Goal: Task Accomplishment & Management: Use online tool/utility

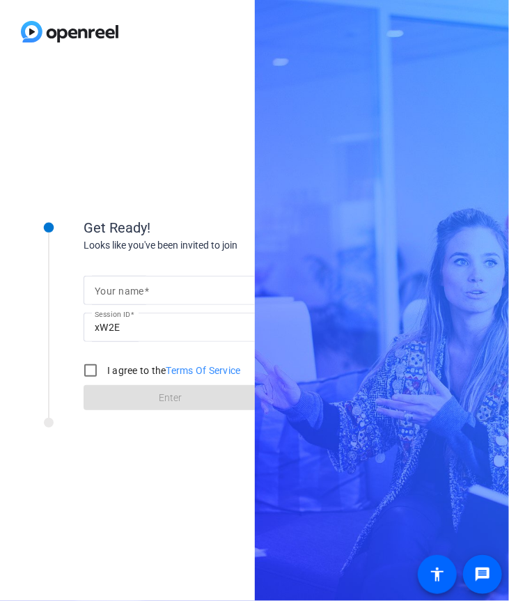
click at [148, 293] on span at bounding box center [146, 290] width 5 height 11
click at [148, 293] on input "Your name" at bounding box center [171, 290] width 152 height 17
type input "[PERSON_NAME]"
click at [58, 283] on div at bounding box center [49, 302] width 70 height 218
click at [103, 365] on input "I agree to the Terms Of Service" at bounding box center [91, 370] width 28 height 28
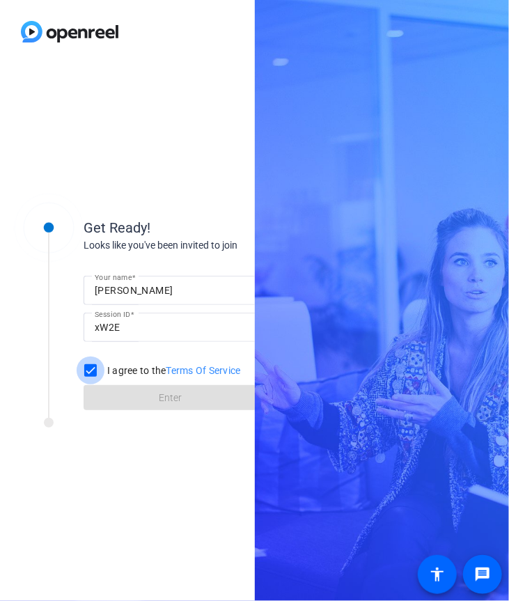
checkbox input "true"
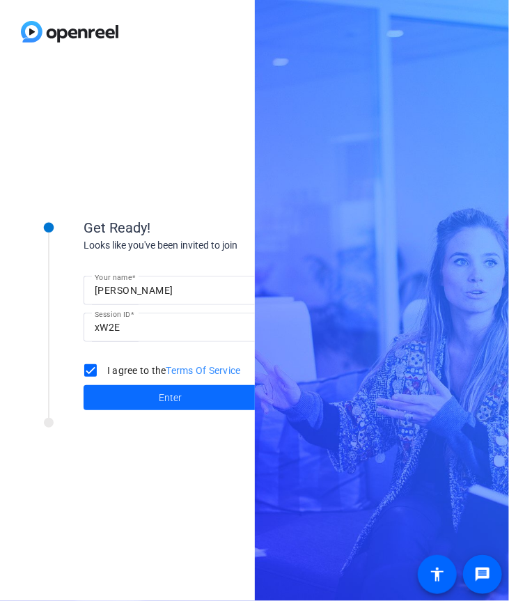
click at [119, 400] on span at bounding box center [171, 397] width 174 height 33
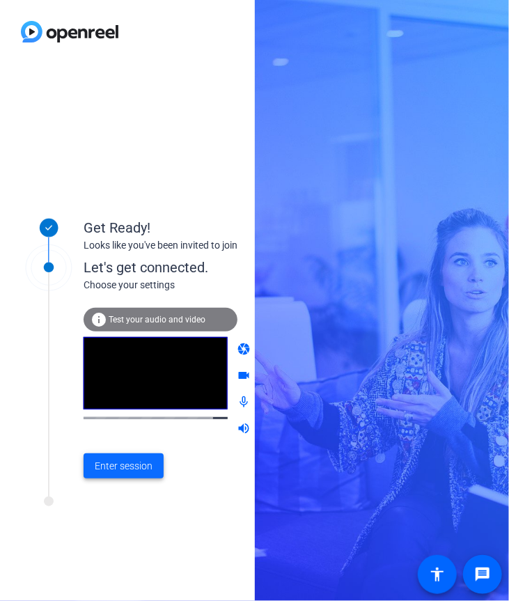
click at [124, 468] on span "Enter session" at bounding box center [124, 466] width 58 height 15
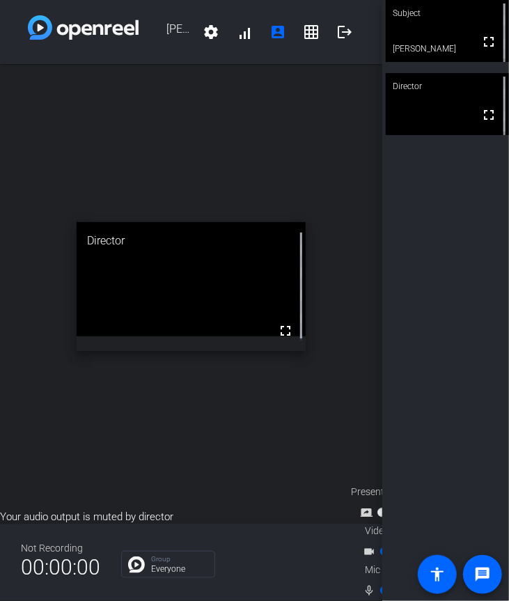
click at [100, 145] on div "open_in_new Director fullscreen" at bounding box center [191, 286] width 382 height 445
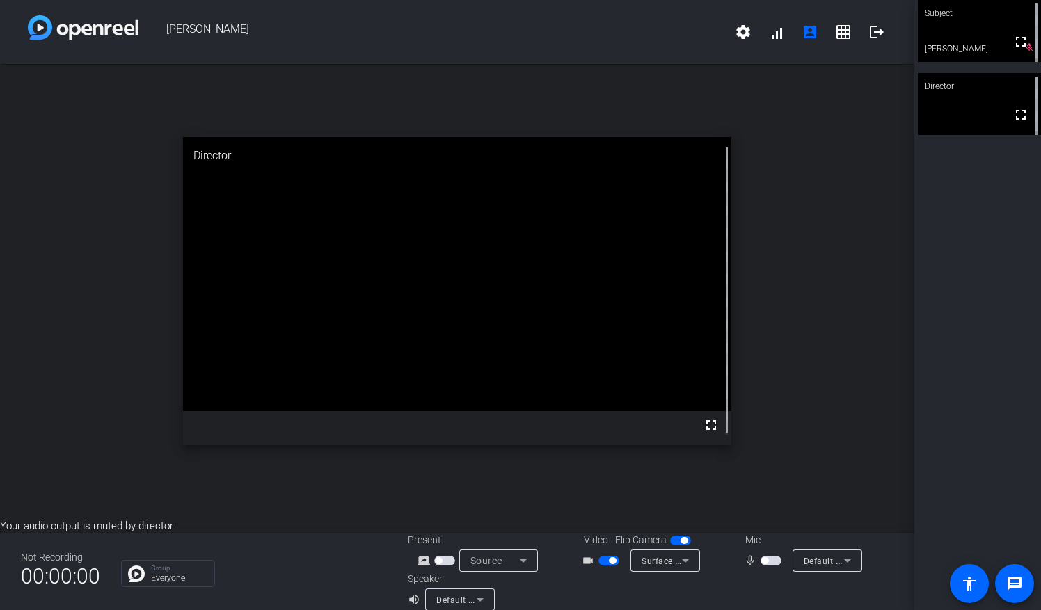
click at [610, 567] on mat-slide-toggle at bounding box center [611, 560] width 24 height 15
click at [609, 562] on span "button" at bounding box center [612, 561] width 7 height 7
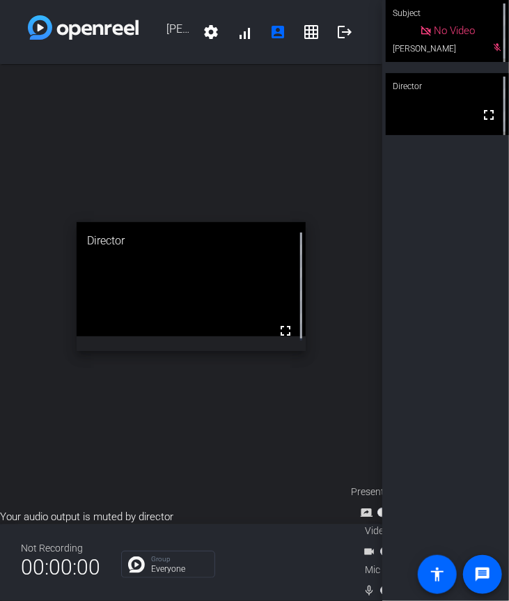
click at [42, 443] on div "open_in_new Director fullscreen" at bounding box center [191, 286] width 382 height 445
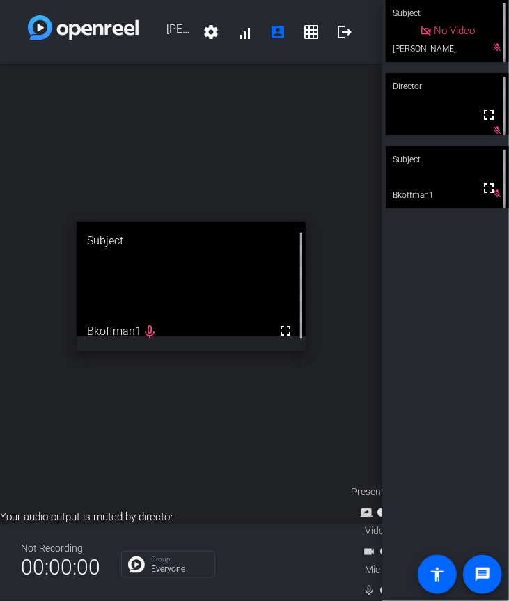
click at [404, 297] on div "Subject No Video [PERSON_NAME] mic_off_outline Director fullscreen mic_off_outl…" at bounding box center [445, 300] width 127 height 601
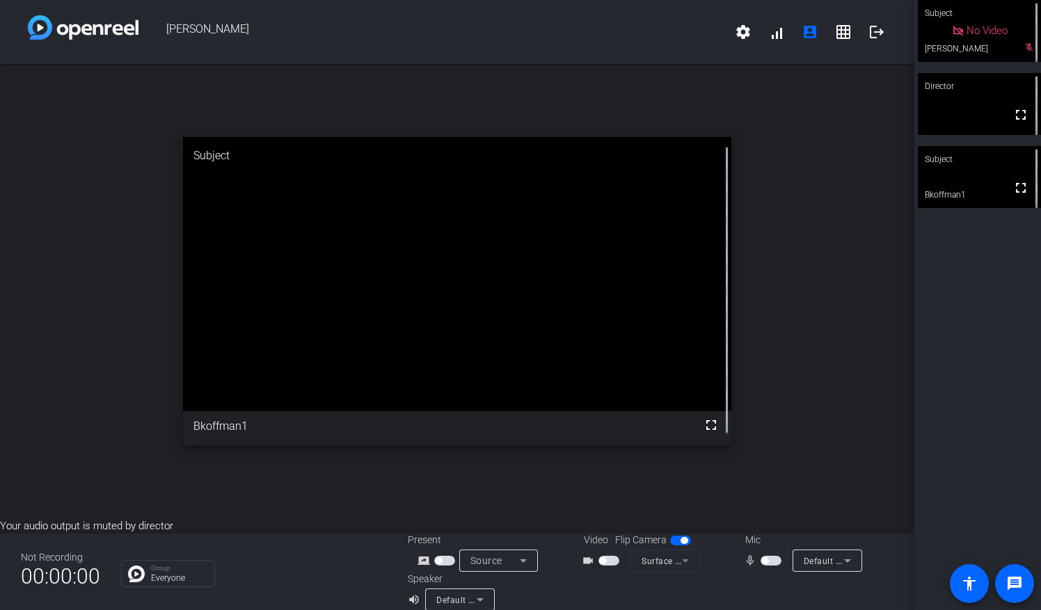
scroll to position [16, 0]
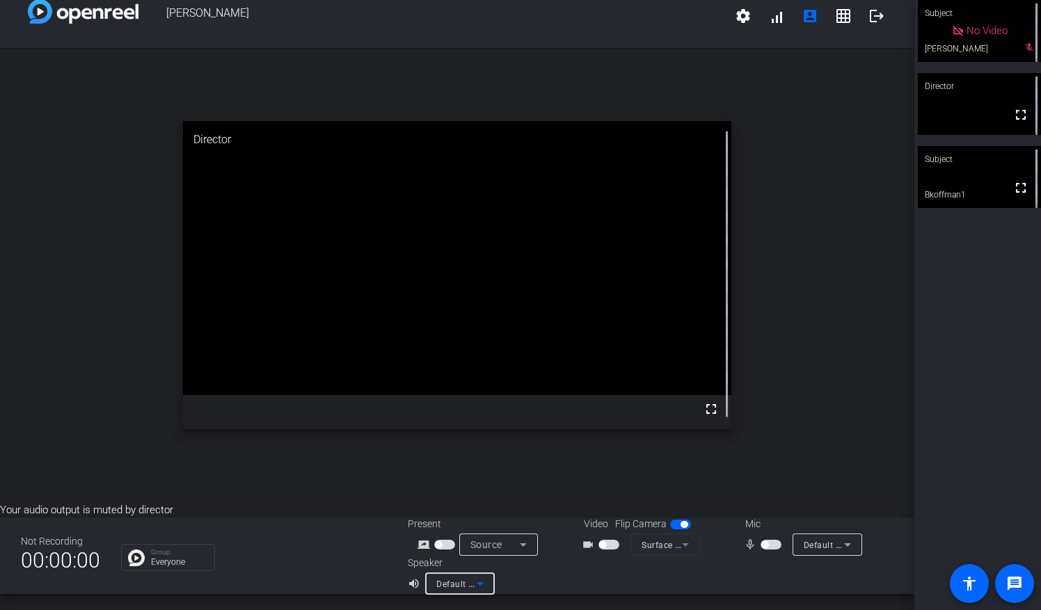
click at [437, 586] on span "Default - Speakers (Surface High Definition Audio)" at bounding box center [538, 583] width 204 height 11
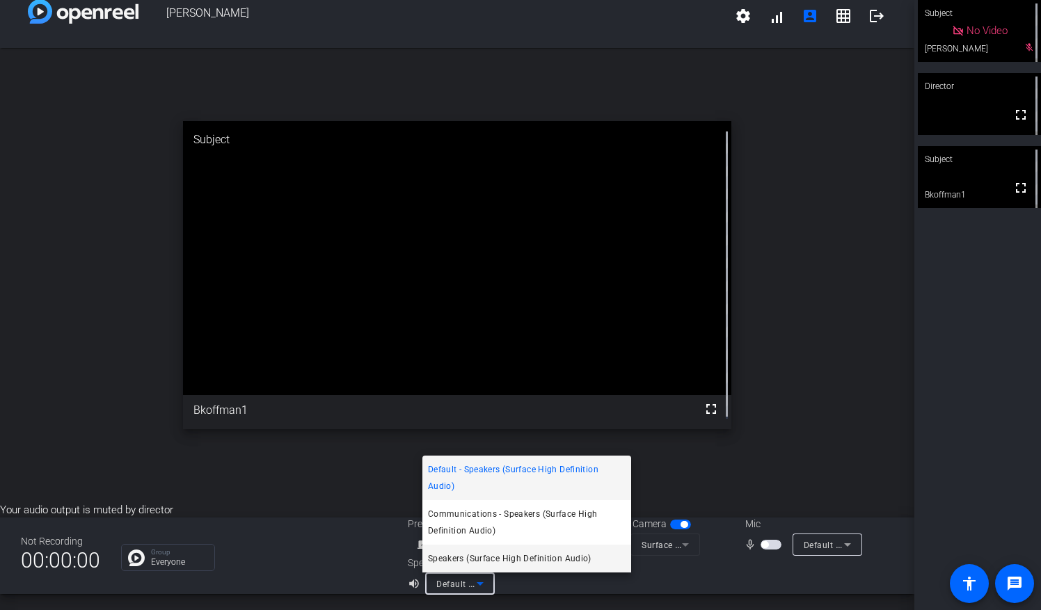
click at [454, 564] on span "Speakers (Surface High Definition Audio)" at bounding box center [510, 559] width 164 height 17
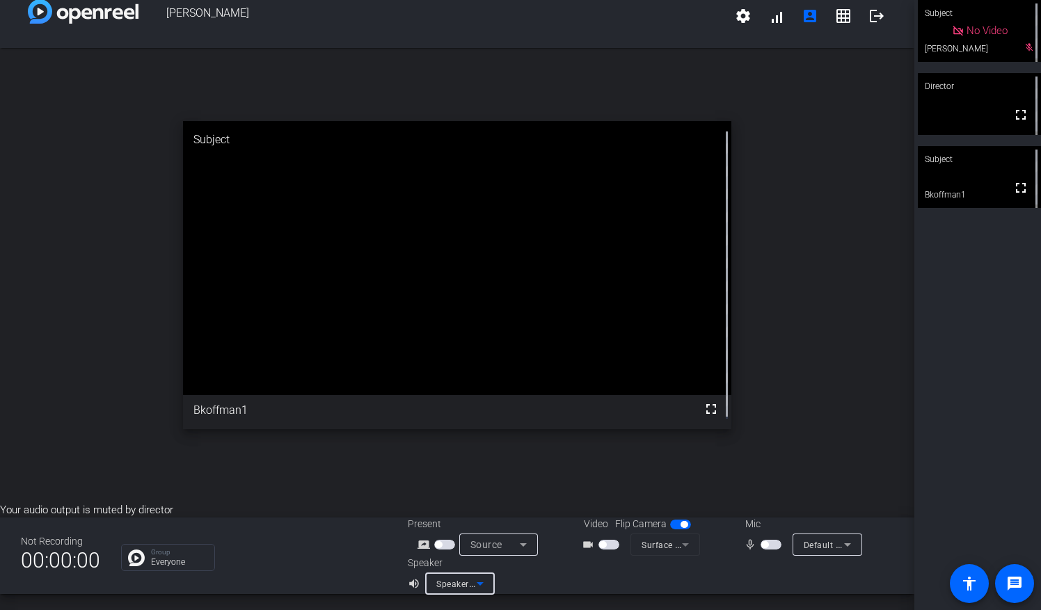
click at [450, 587] on span "Speakers (Surface High Definition Audio)" at bounding box center [519, 583] width 167 height 11
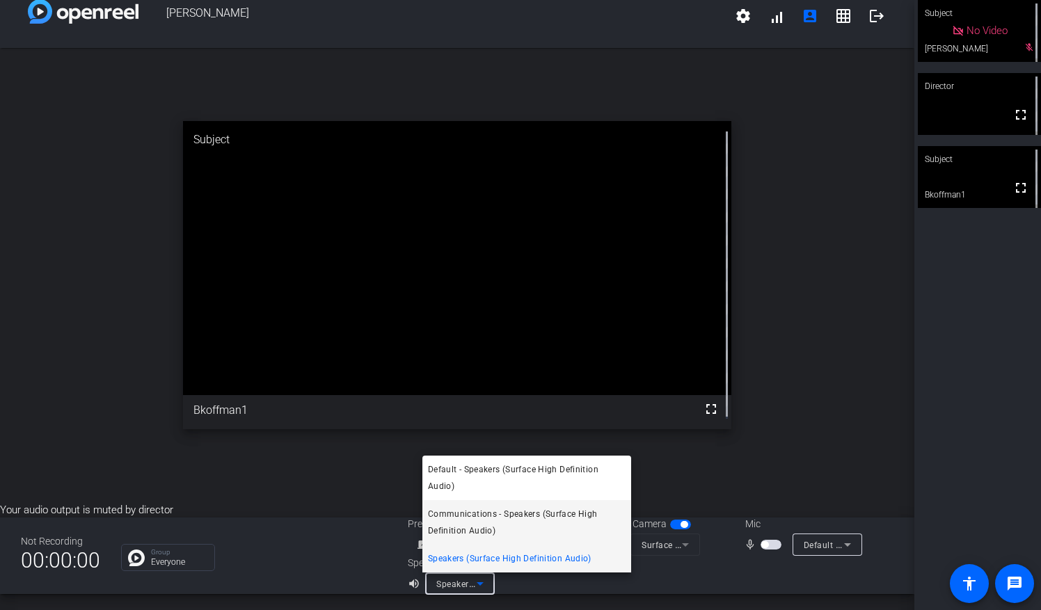
click at [469, 524] on span "Communications - Speakers (Surface High Definition Audio)" at bounding box center [527, 522] width 198 height 33
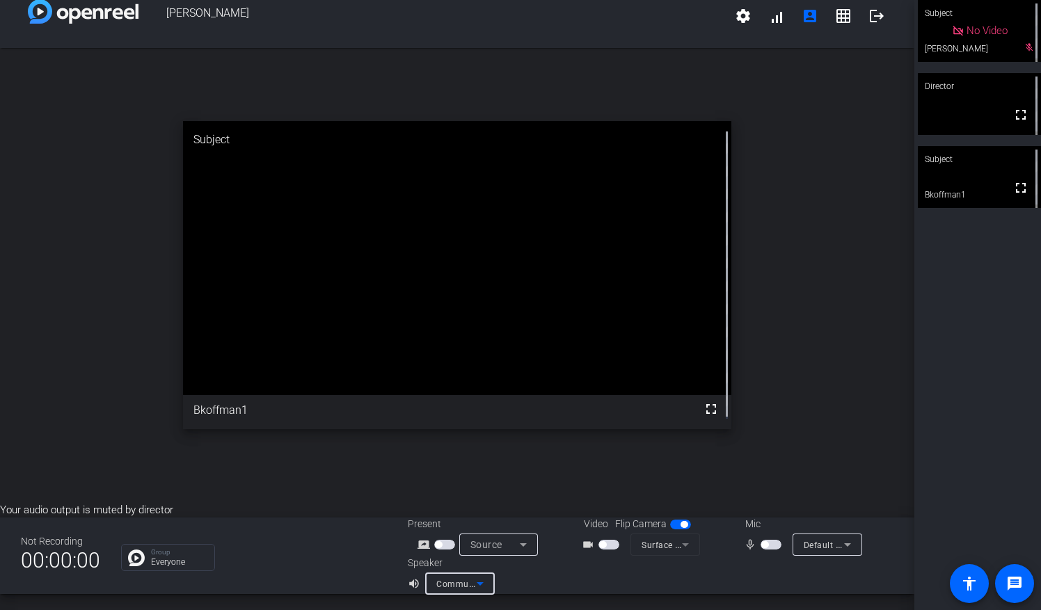
click at [460, 583] on span "Communications - Speakers (Surface High Definition Audio)" at bounding box center [558, 583] width 245 height 11
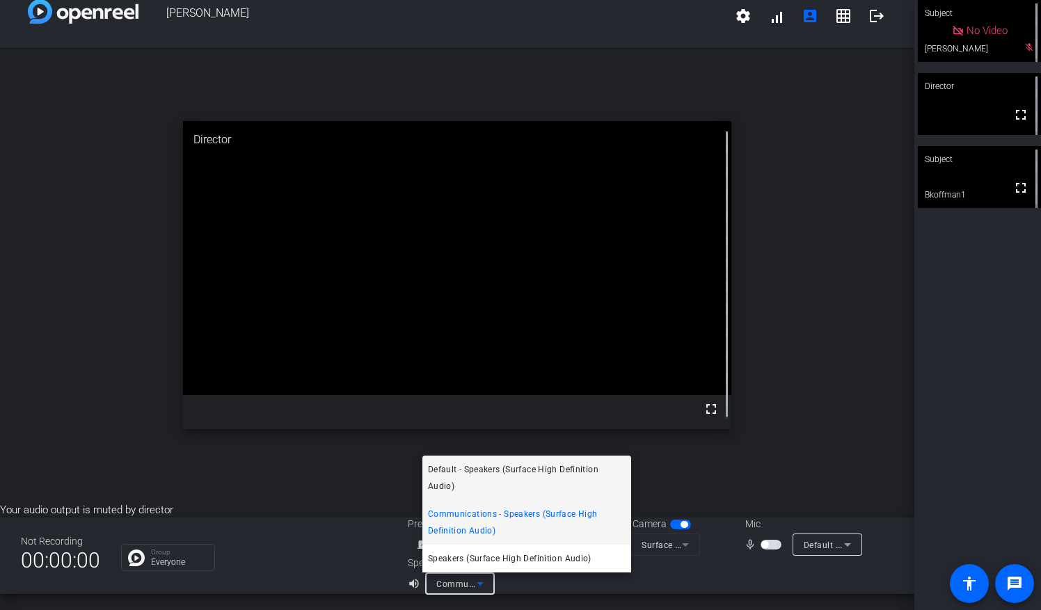
click at [477, 471] on span "Default - Speakers (Surface High Definition Audio)" at bounding box center [527, 477] width 198 height 33
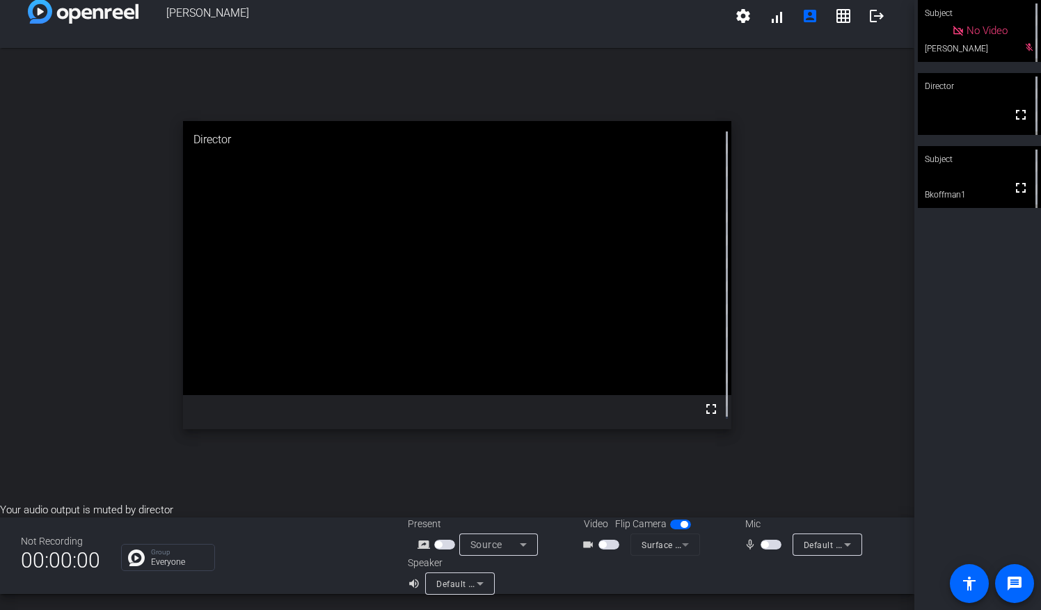
click at [766, 547] on span "button" at bounding box center [771, 545] width 21 height 10
click at [771, 547] on span "button" at bounding box center [774, 544] width 7 height 7
click at [745, 13] on span at bounding box center [743, 15] width 33 height 33
click at [872, 103] on div at bounding box center [520, 305] width 1041 height 610
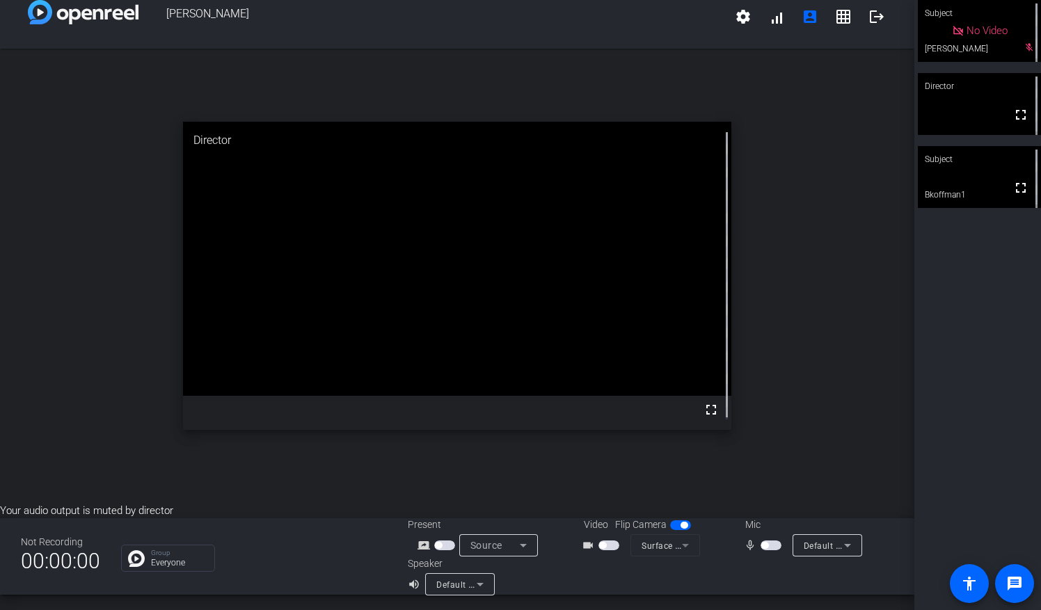
click at [465, 580] on span "Default - Speakers (Surface High Definition Audio)" at bounding box center [538, 584] width 204 height 11
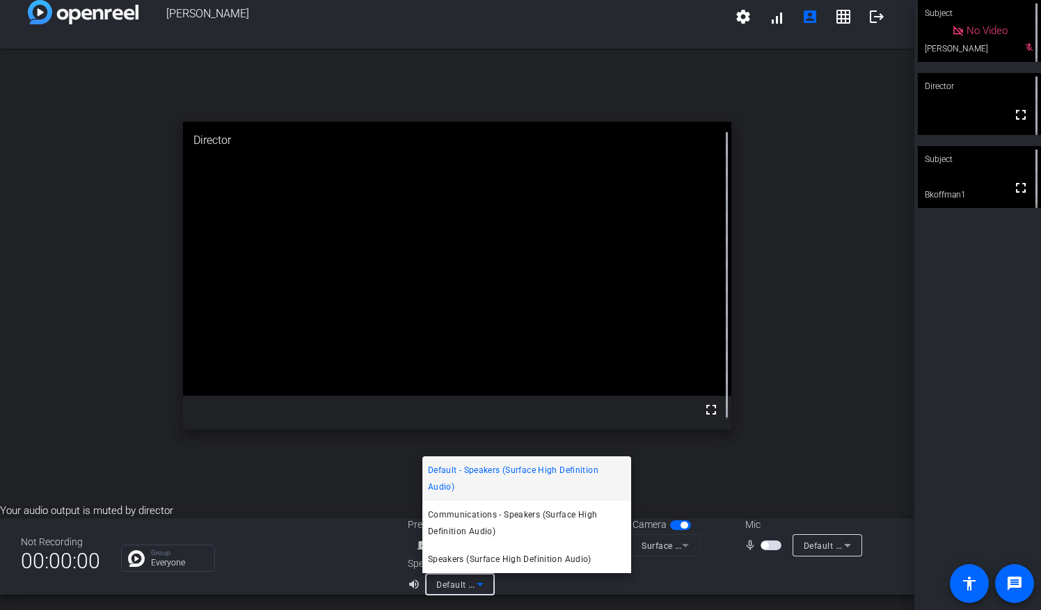
click at [332, 561] on div at bounding box center [520, 305] width 1041 height 610
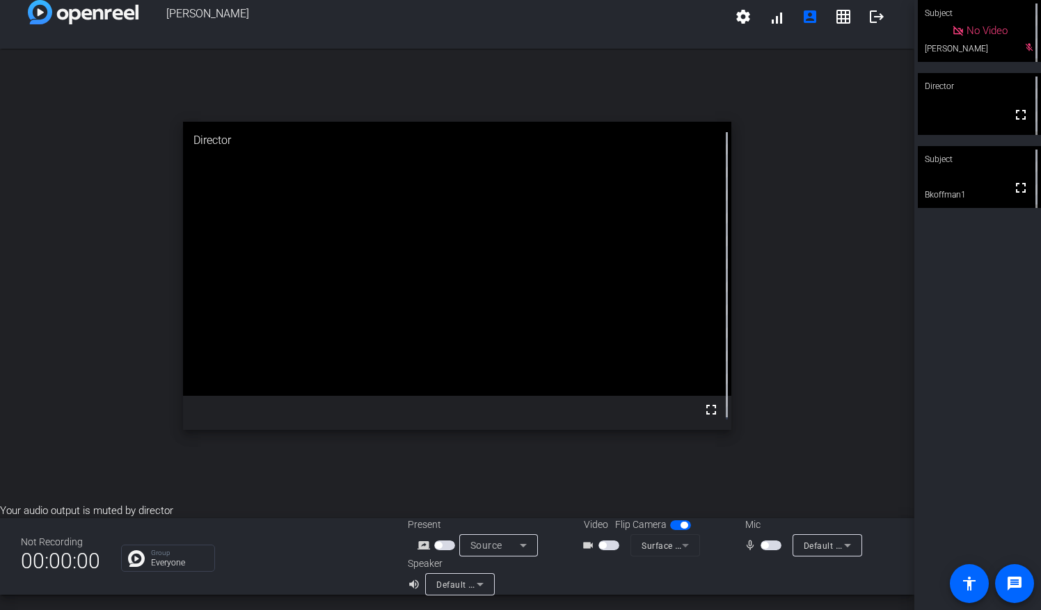
click at [459, 585] on span "Default - Speakers (Surface High Definition Audio)" at bounding box center [538, 584] width 204 height 11
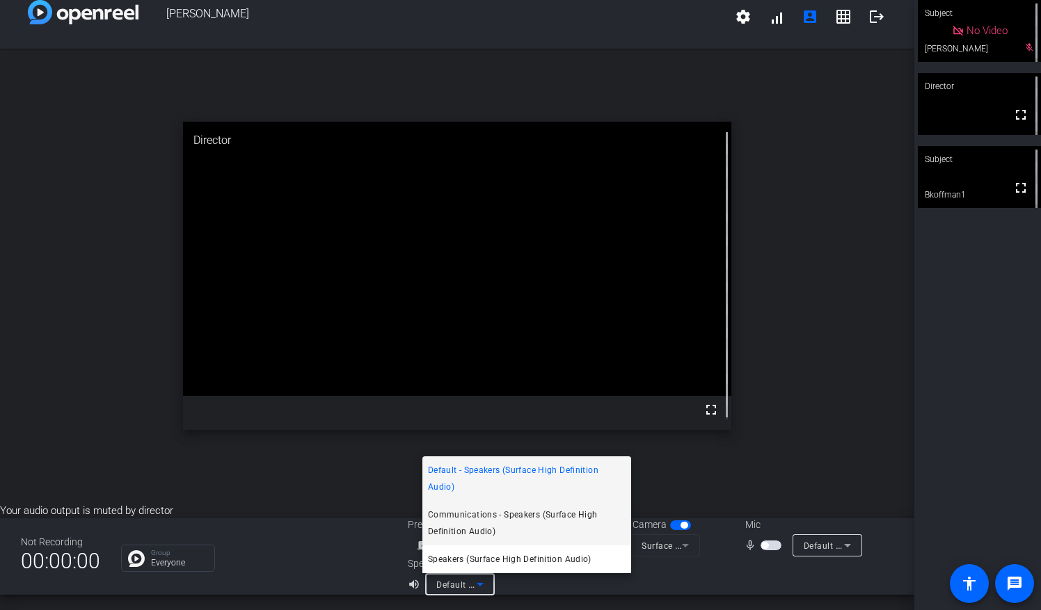
click at [486, 517] on span "Communications - Speakers (Surface High Definition Audio)" at bounding box center [527, 523] width 198 height 33
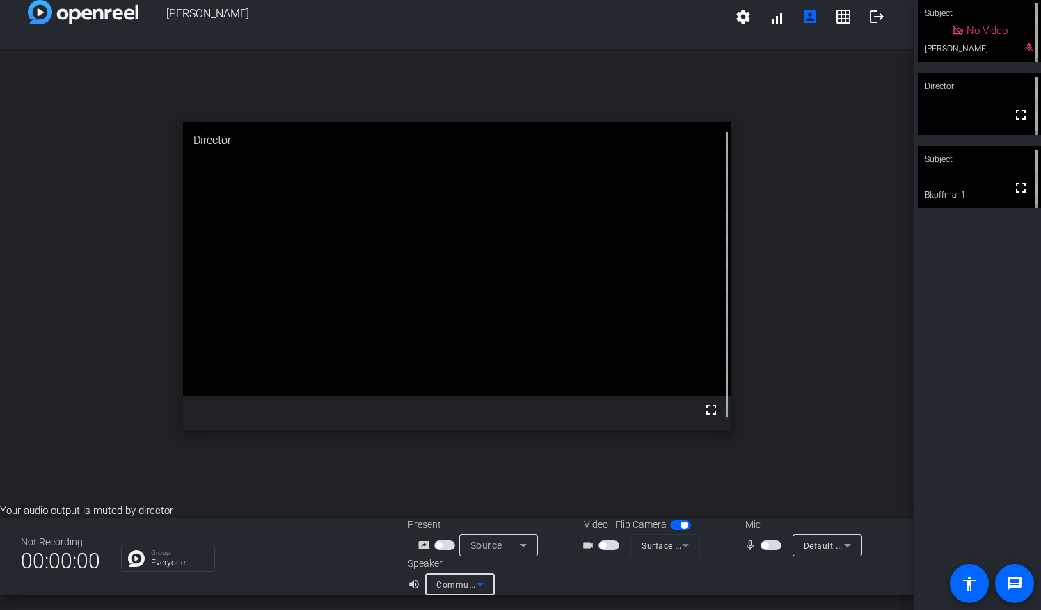
click at [455, 580] on span "Communications - Speakers (Surface High Definition Audio)" at bounding box center [558, 584] width 245 height 11
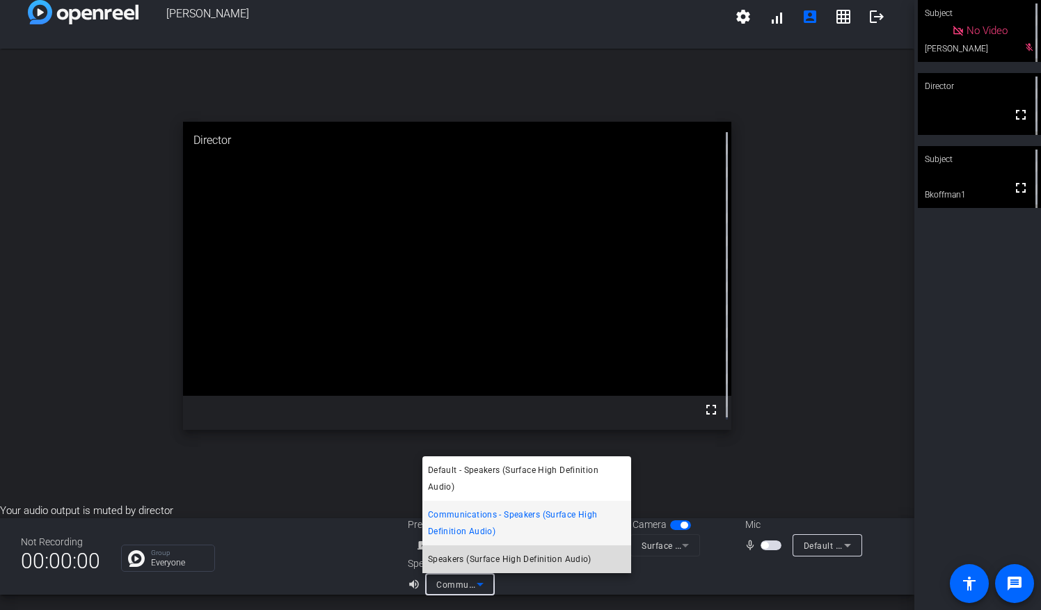
click at [491, 548] on mat-option "Speakers (Surface High Definition Audio)" at bounding box center [526, 560] width 209 height 28
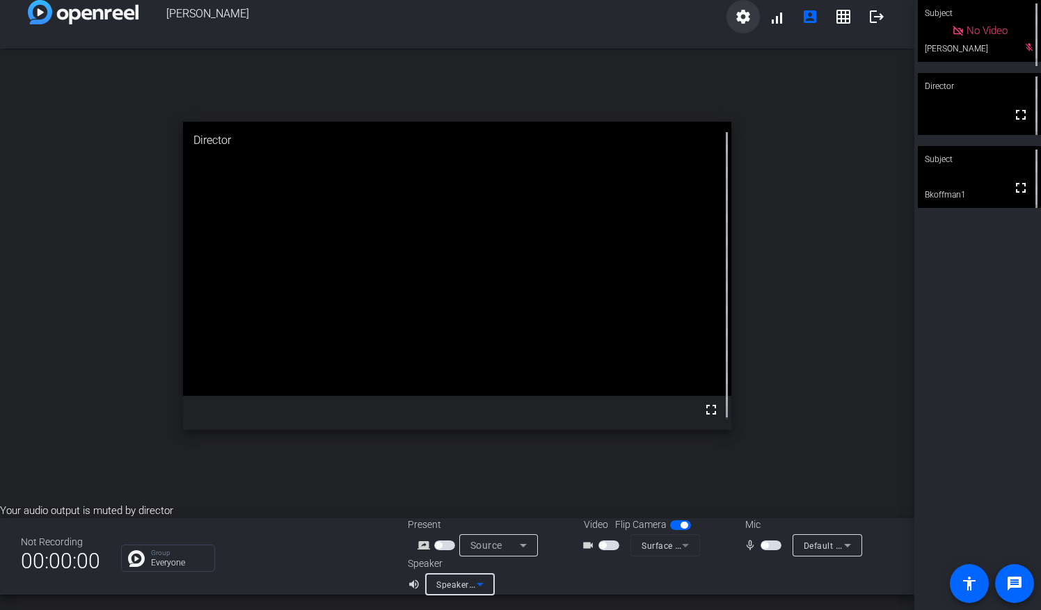
click at [738, 16] on mat-icon "settings" at bounding box center [743, 16] width 17 height 17
click at [536, 89] on div at bounding box center [520, 305] width 1041 height 610
click at [839, 551] on icon at bounding box center [847, 545] width 17 height 17
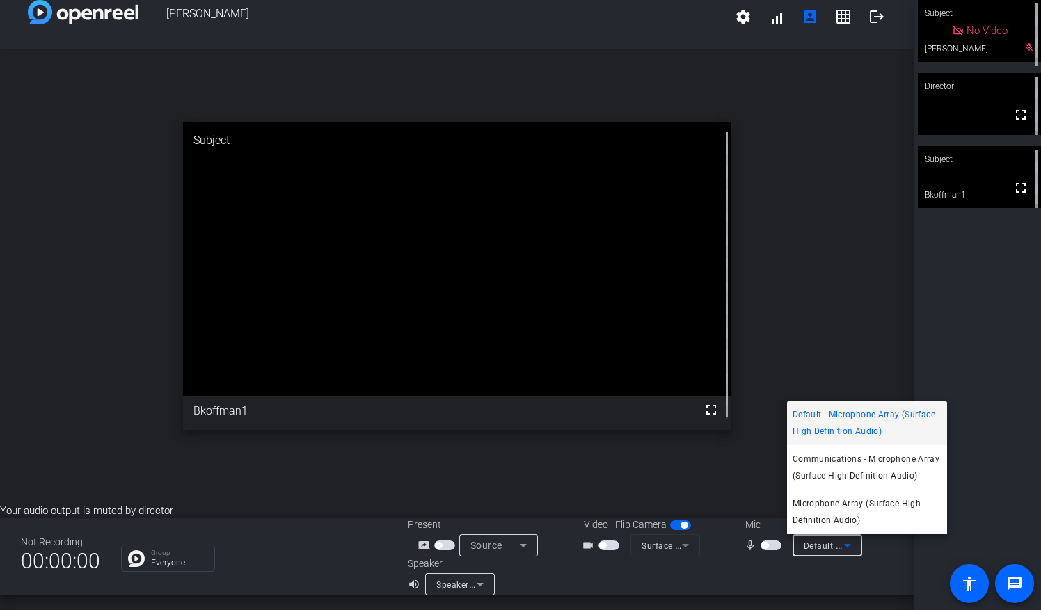
click at [835, 551] on div at bounding box center [520, 305] width 1041 height 610
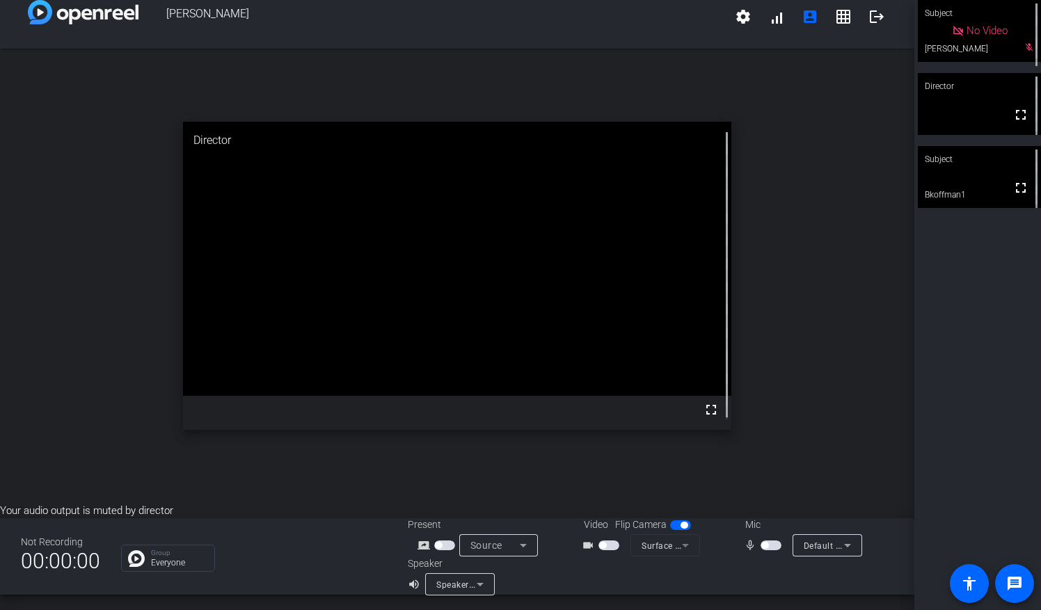
click at [800, 362] on div "open_in_new Director fullscreen" at bounding box center [457, 276] width 915 height 454
click at [429, 583] on div "Speakers (Surface High Definition Audio)" at bounding box center [460, 585] width 70 height 22
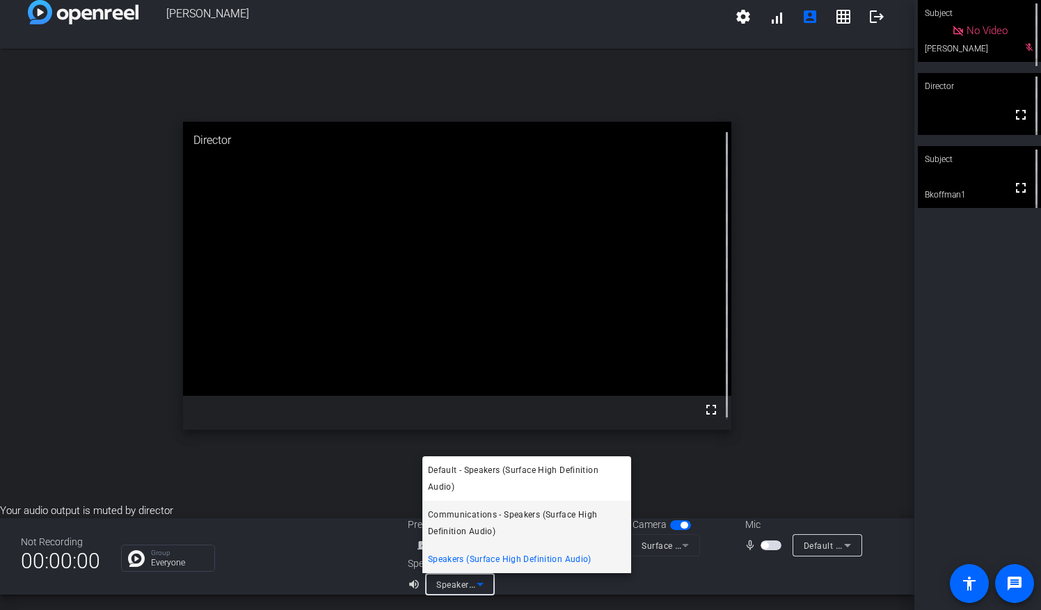
click at [468, 523] on span "Communications - Speakers (Surface High Definition Audio)" at bounding box center [527, 523] width 198 height 33
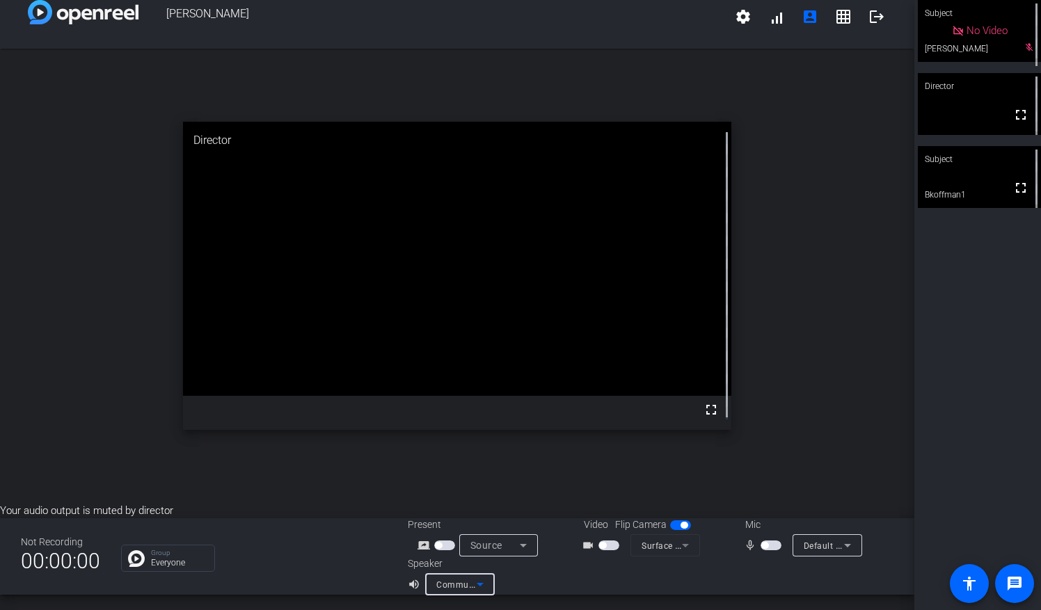
click at [445, 587] on span "Communications - Speakers (Surface High Definition Audio)" at bounding box center [558, 584] width 245 height 11
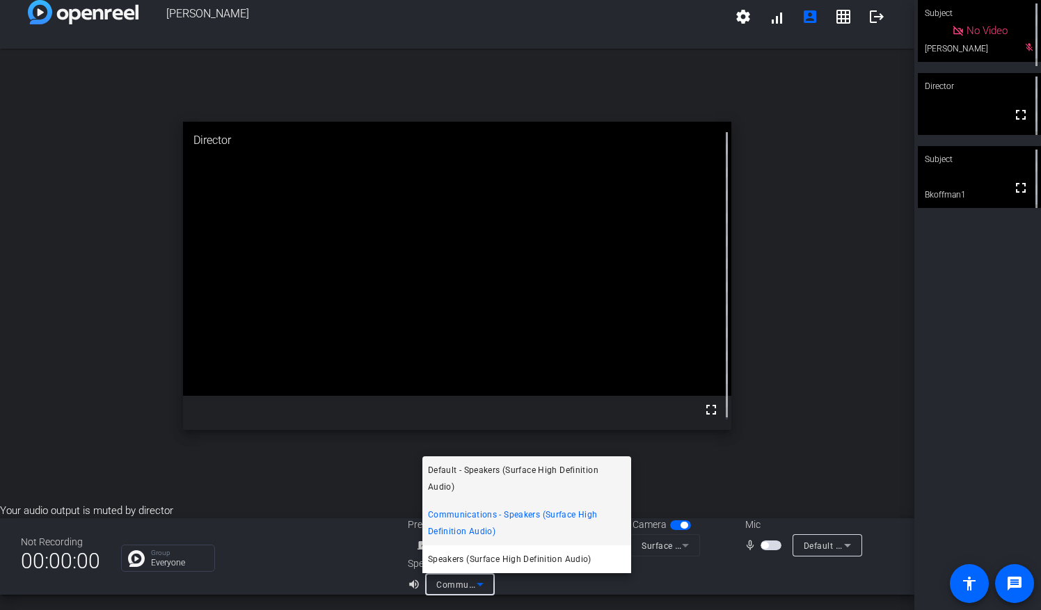
click at [473, 480] on span "Default - Speakers (Surface High Definition Audio)" at bounding box center [527, 478] width 198 height 33
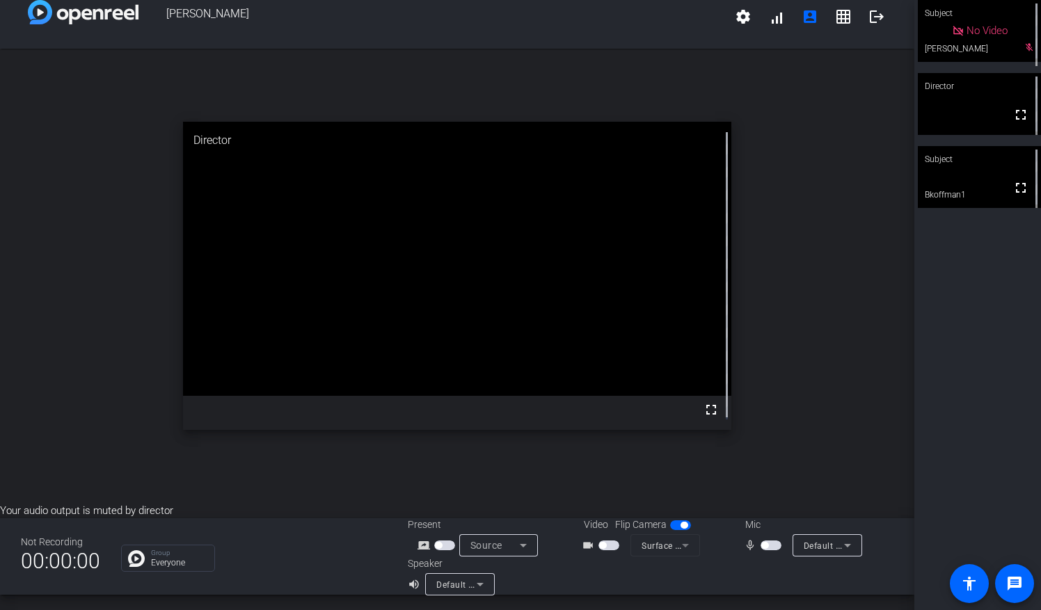
click at [845, 271] on div "open_in_new Director fullscreen" at bounding box center [457, 276] width 915 height 454
click at [651, 540] on mat-form-field "Surface Camera Front (045e:0990)" at bounding box center [666, 546] width 70 height 22
click at [764, 548] on span "button" at bounding box center [771, 546] width 21 height 10
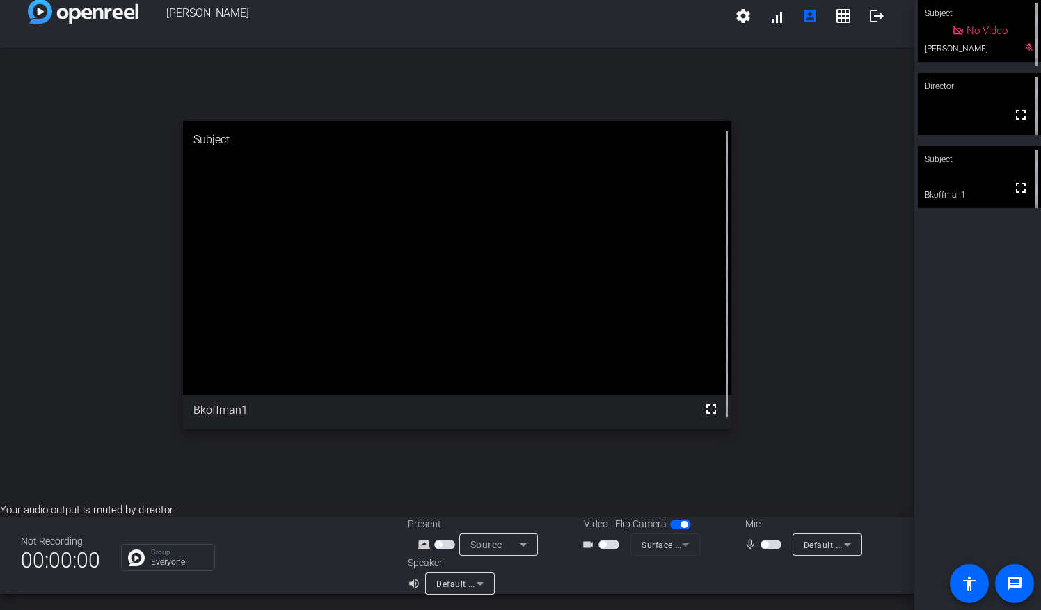
click at [814, 546] on span "Default - Microphone Array (Surface High Definition Audio)" at bounding box center [923, 544] width 239 height 11
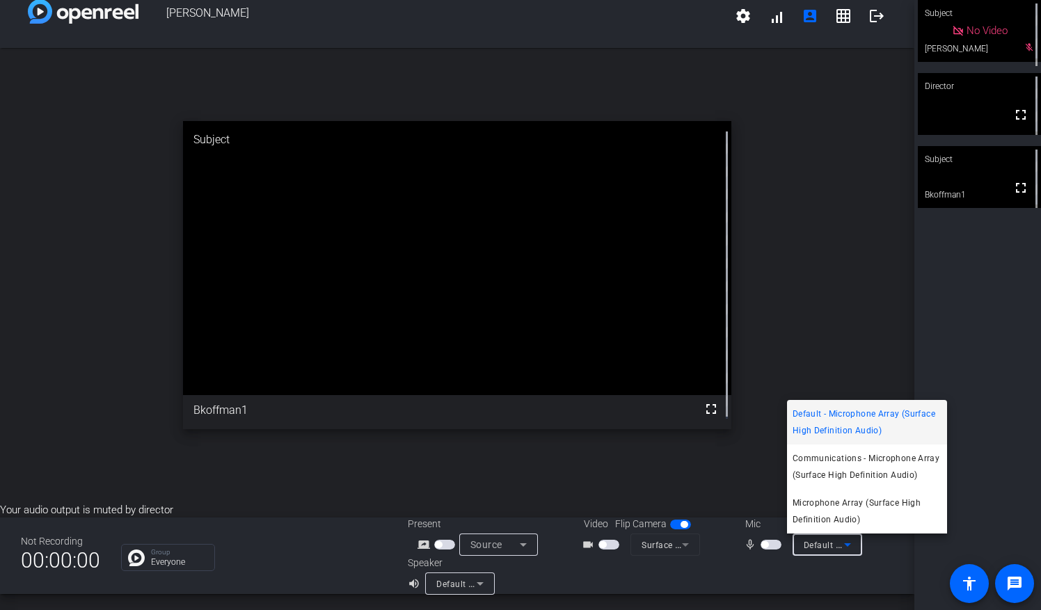
click at [743, 576] on div at bounding box center [520, 305] width 1041 height 610
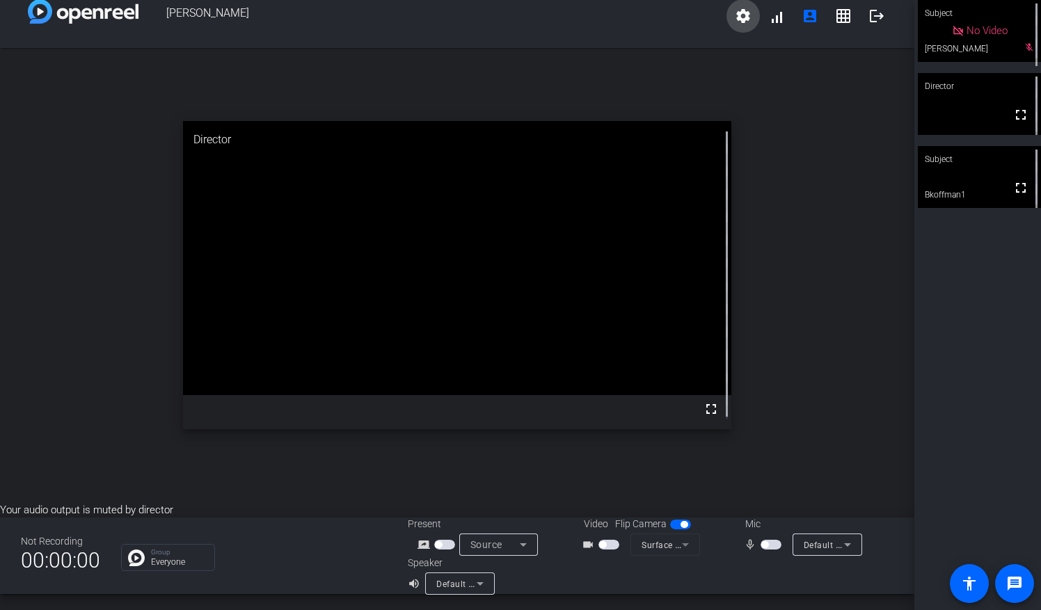
click at [735, 10] on mat-icon "settings" at bounding box center [743, 16] width 17 height 17
click at [850, 121] on div at bounding box center [520, 305] width 1041 height 610
click at [836, 15] on mat-icon "grid_on" at bounding box center [843, 16] width 17 height 17
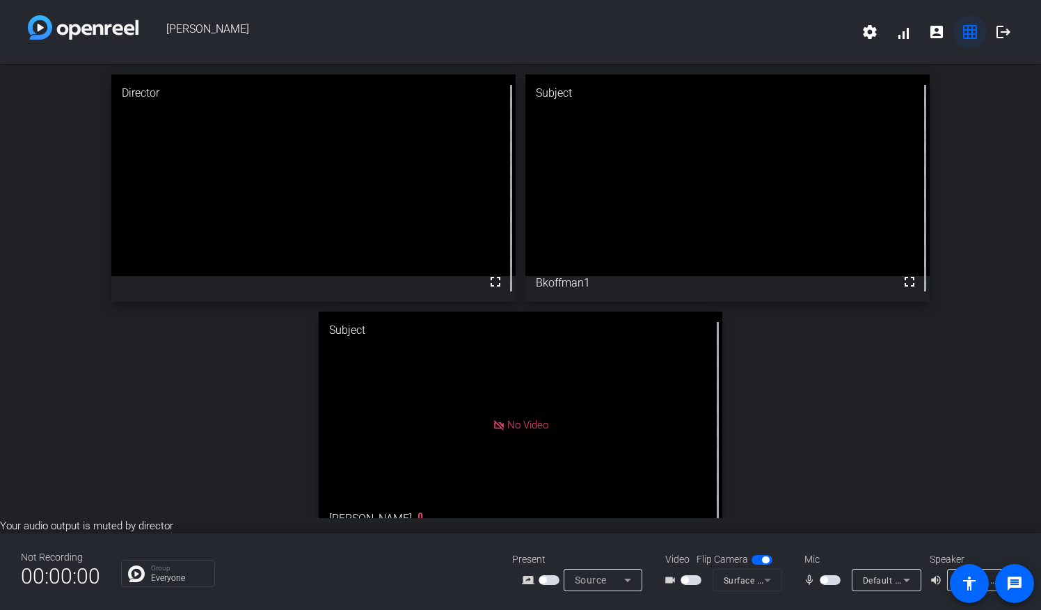
scroll to position [0, 0]
click at [938, 578] on mat-icon "volume_up" at bounding box center [938, 580] width 17 height 17
click at [934, 582] on mat-icon "volume_up" at bounding box center [938, 580] width 17 height 17
click at [940, 579] on mat-icon "volume_up" at bounding box center [938, 580] width 17 height 17
click at [948, 572] on div "Default - Speakers (Surface High Definition Audio)" at bounding box center [982, 580] width 70 height 22
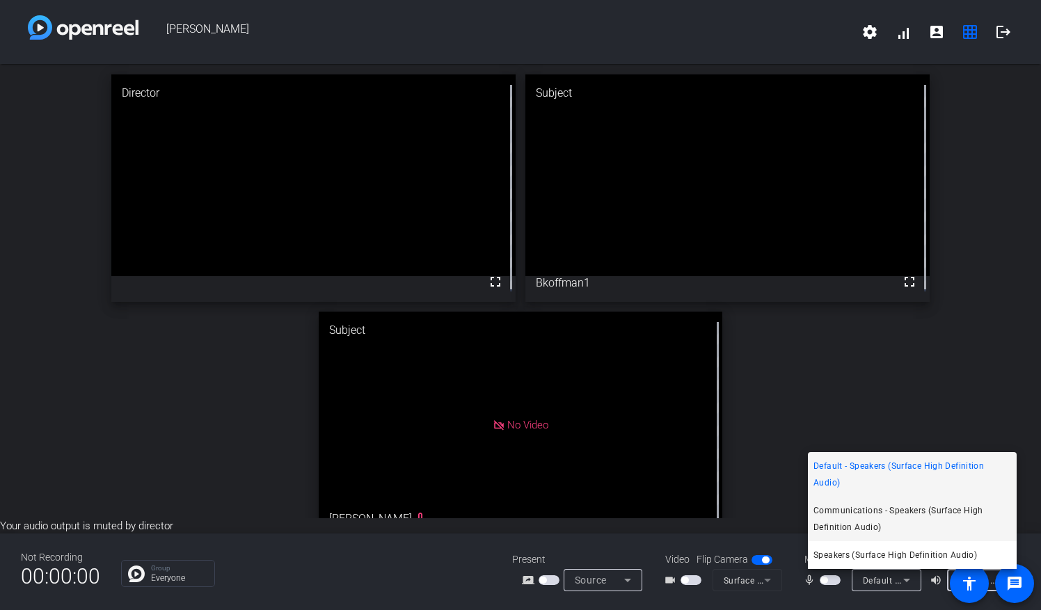
click at [907, 510] on span "Communications - Speakers (Surface High Definition Audio)" at bounding box center [913, 519] width 198 height 33
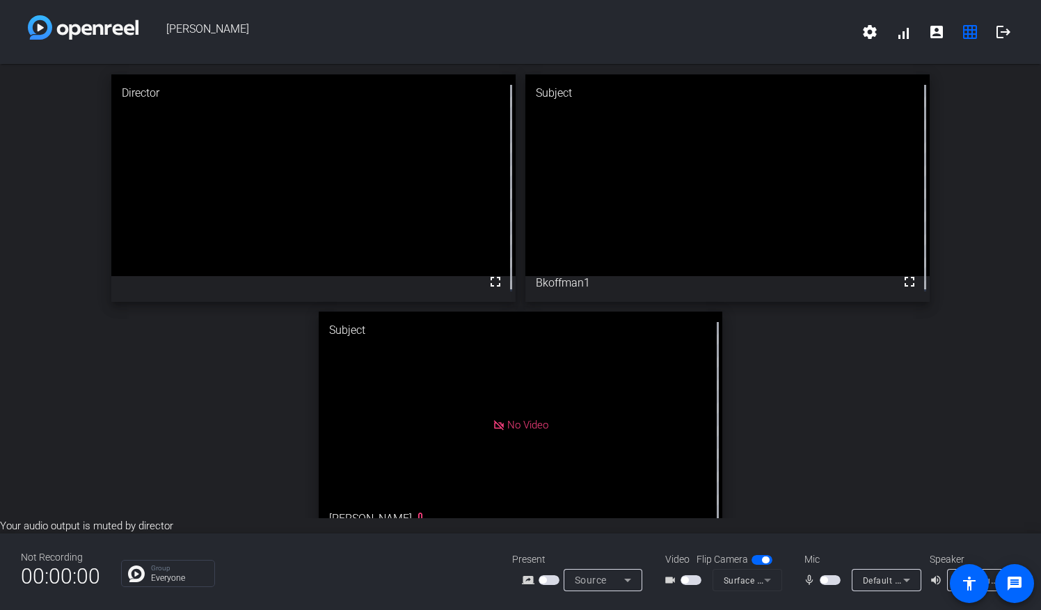
click at [948, 574] on div "Communications - Speakers (Surface High Definition Audio)" at bounding box center [982, 580] width 70 height 22
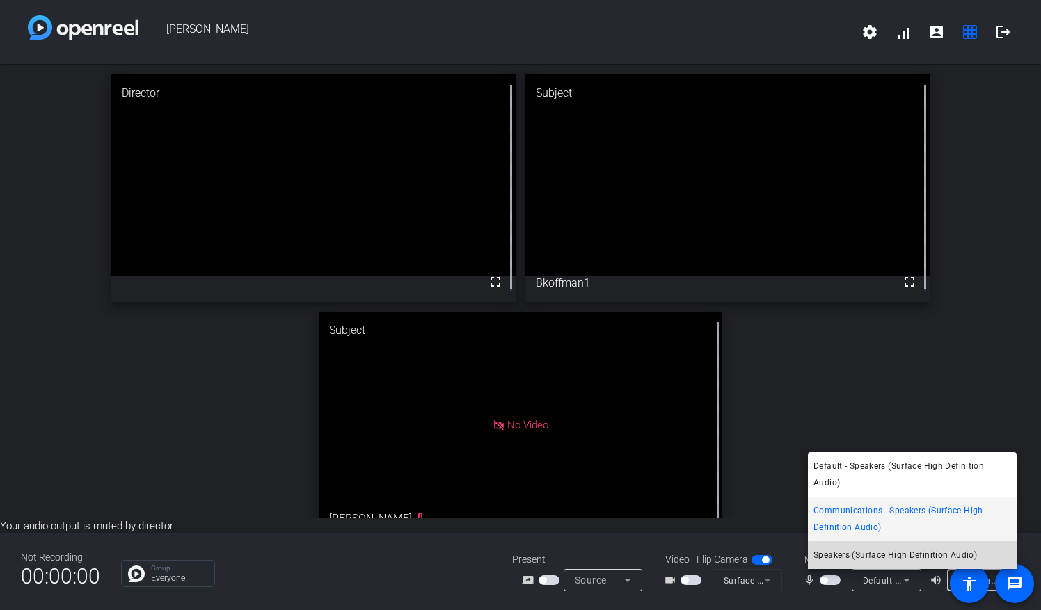
click at [925, 557] on span "Speakers (Surface High Definition Audio)" at bounding box center [896, 555] width 164 height 17
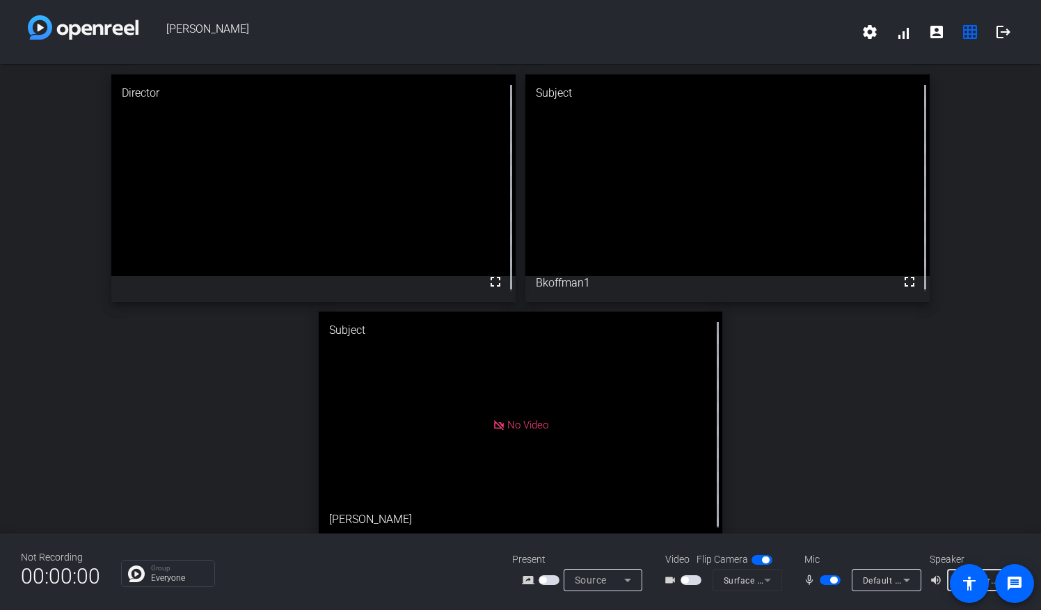
click at [828, 583] on span "button" at bounding box center [830, 581] width 21 height 10
click at [827, 583] on span "button" at bounding box center [830, 581] width 21 height 10
click at [831, 593] on div "Not Recording 00:00:00 Group Everyone Present screen_share_outline Source Video…" at bounding box center [520, 572] width 1041 height 77
click at [834, 586] on mat-slide-toggle at bounding box center [832, 580] width 24 height 15
click at [835, 583] on span "button" at bounding box center [833, 580] width 7 height 7
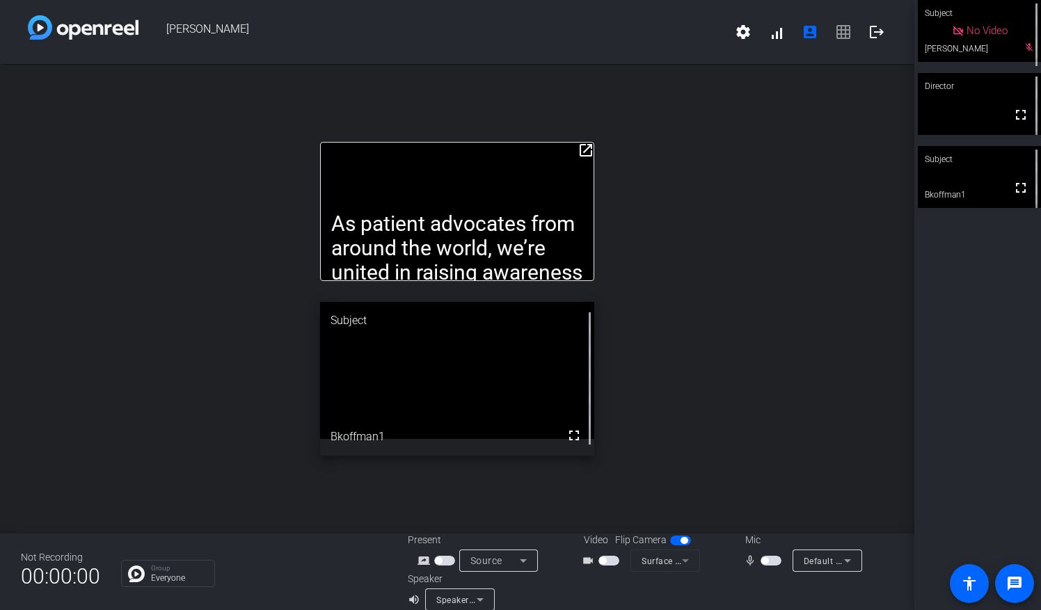
click at [683, 451] on div "open_in_new As patient advocates from around the world, we’re united in raising…" at bounding box center [457, 299] width 915 height 470
click at [764, 567] on mat-slide-toggle at bounding box center [773, 560] width 24 height 15
click at [764, 562] on span "button" at bounding box center [771, 561] width 21 height 10
click at [764, 561] on span "button" at bounding box center [771, 561] width 21 height 10
click at [574, 164] on div "As patient advocates from around the world, we’re united in raising awareness o…" at bounding box center [457, 211] width 274 height 139
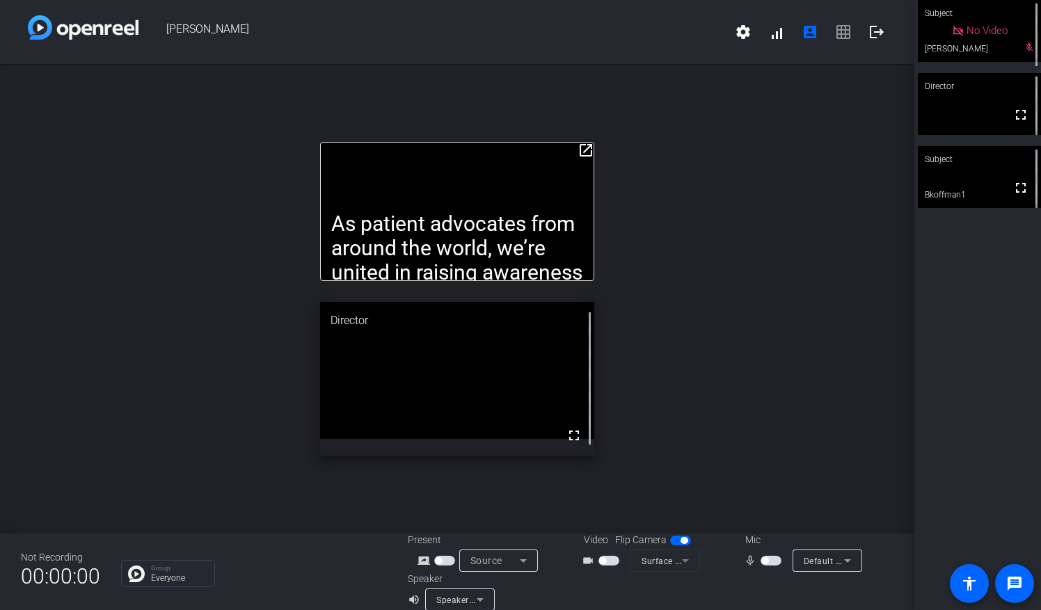
click at [741, 122] on div "open_in_new As patient advocates from around the world, we’re united in raising…" at bounding box center [457, 299] width 915 height 470
click at [761, 561] on span "button" at bounding box center [764, 561] width 7 height 7
click at [772, 558] on span "button" at bounding box center [774, 561] width 7 height 7
click at [656, 429] on div "open_in_new As patient advocates from around the world, we’re united in raising…" at bounding box center [457, 299] width 915 height 470
click at [761, 554] on mat-slide-toggle at bounding box center [773, 560] width 24 height 15
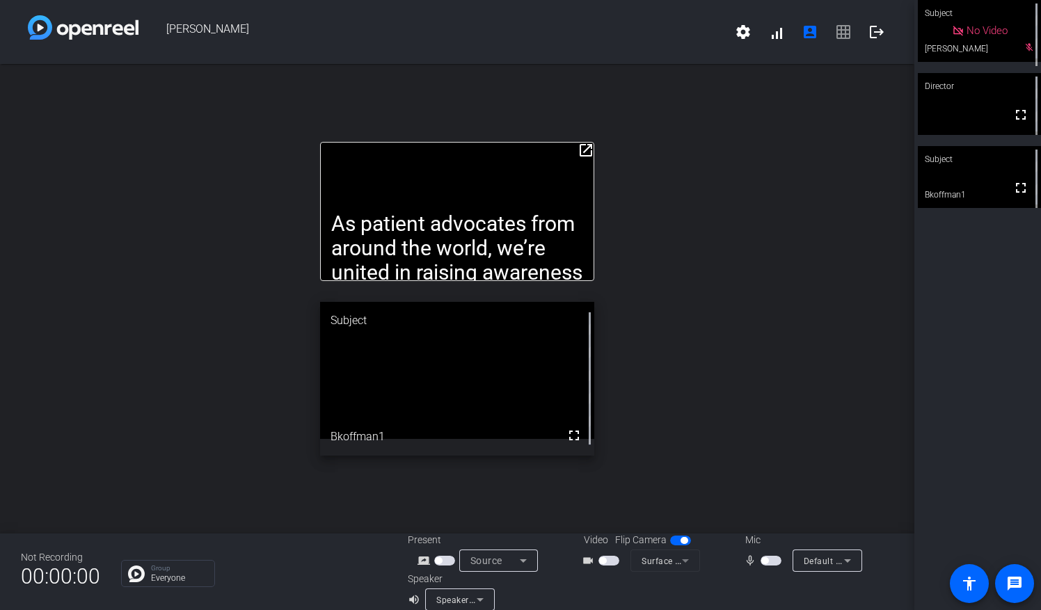
click at [761, 558] on span "button" at bounding box center [764, 561] width 7 height 7
click at [614, 562] on span "button" at bounding box center [609, 561] width 21 height 10
click at [609, 558] on span "button" at bounding box center [612, 561] width 7 height 7
